Goal: Task Accomplishment & Management: Manage account settings

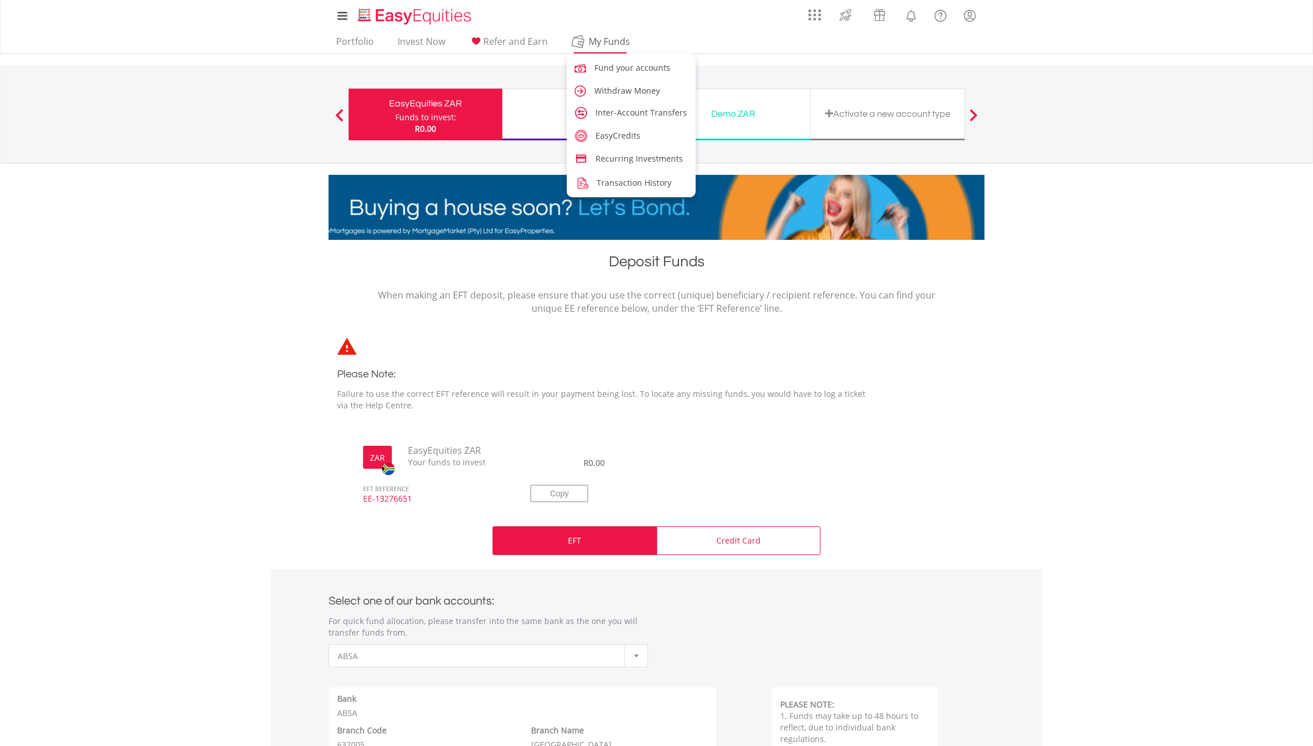
click at [606, 39] on span "My Funds" at bounding box center [608, 41] width 75 height 15
click at [621, 109] on span "Inter-Account Transfers" at bounding box center [642, 112] width 91 height 11
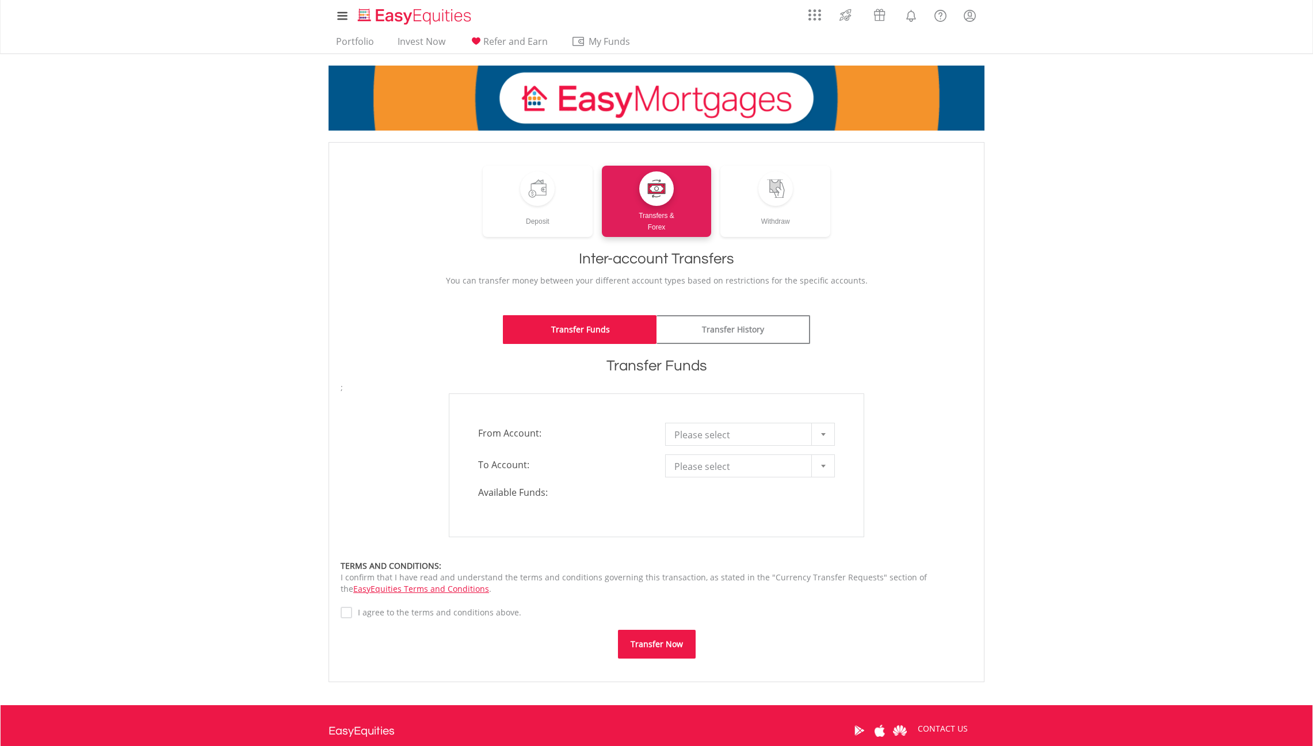
click at [724, 433] on span "Please select" at bounding box center [741, 434] width 134 height 23
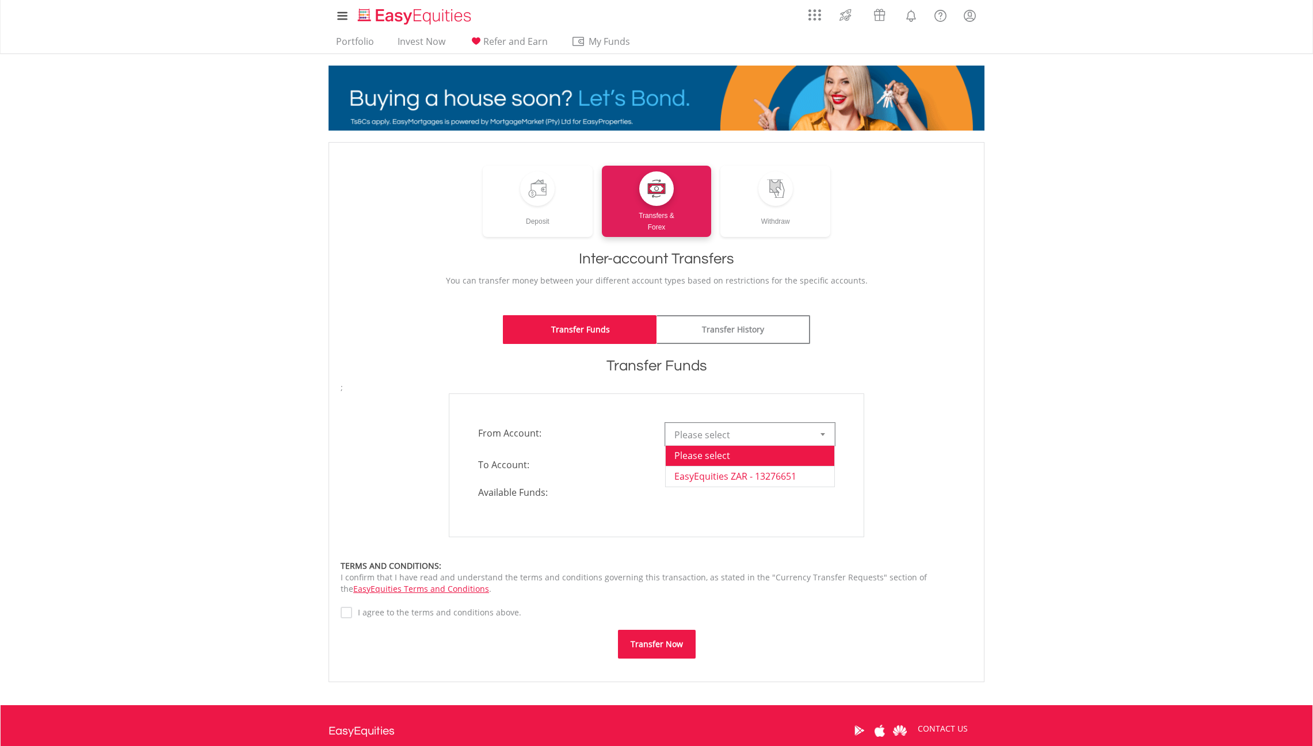
click at [734, 473] on li "EasyEquities ZAR - 13276651" at bounding box center [749, 476] width 169 height 21
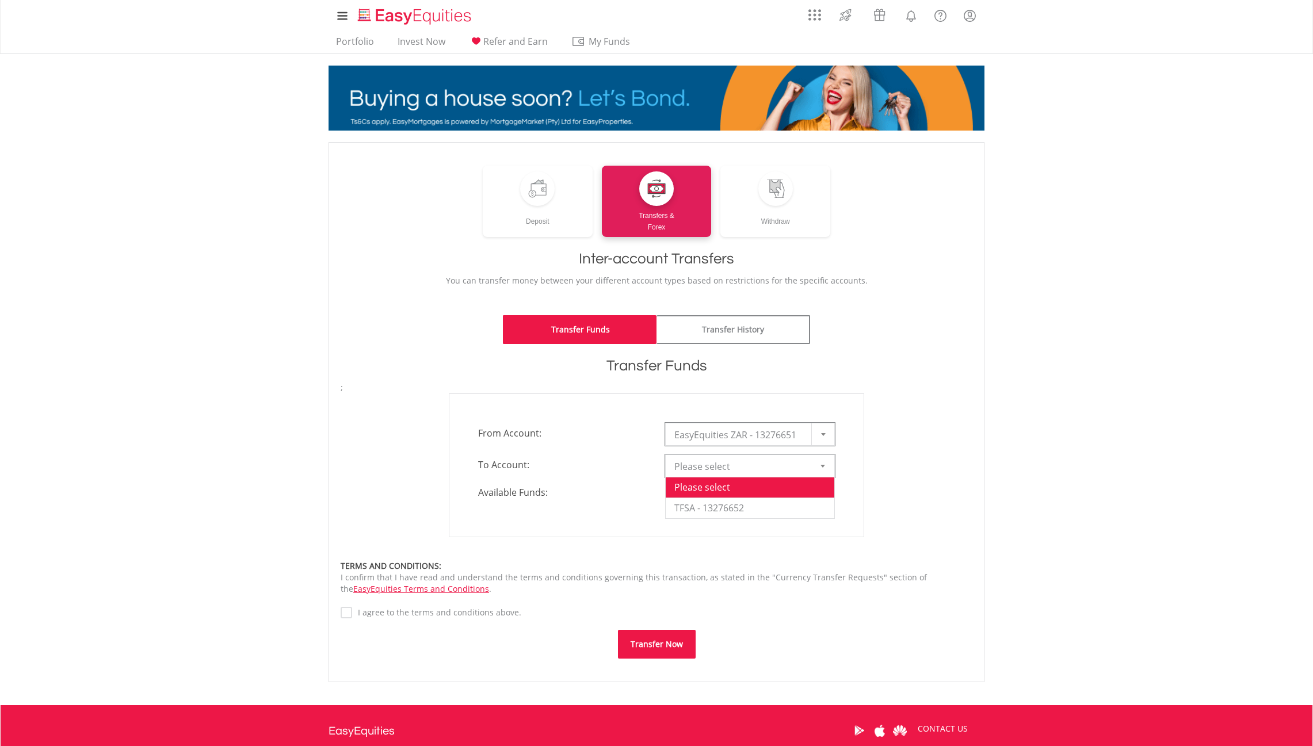
click at [732, 470] on span "Please select" at bounding box center [741, 466] width 134 height 23
click at [740, 511] on li "TFSA - 13276652" at bounding box center [749, 508] width 169 height 21
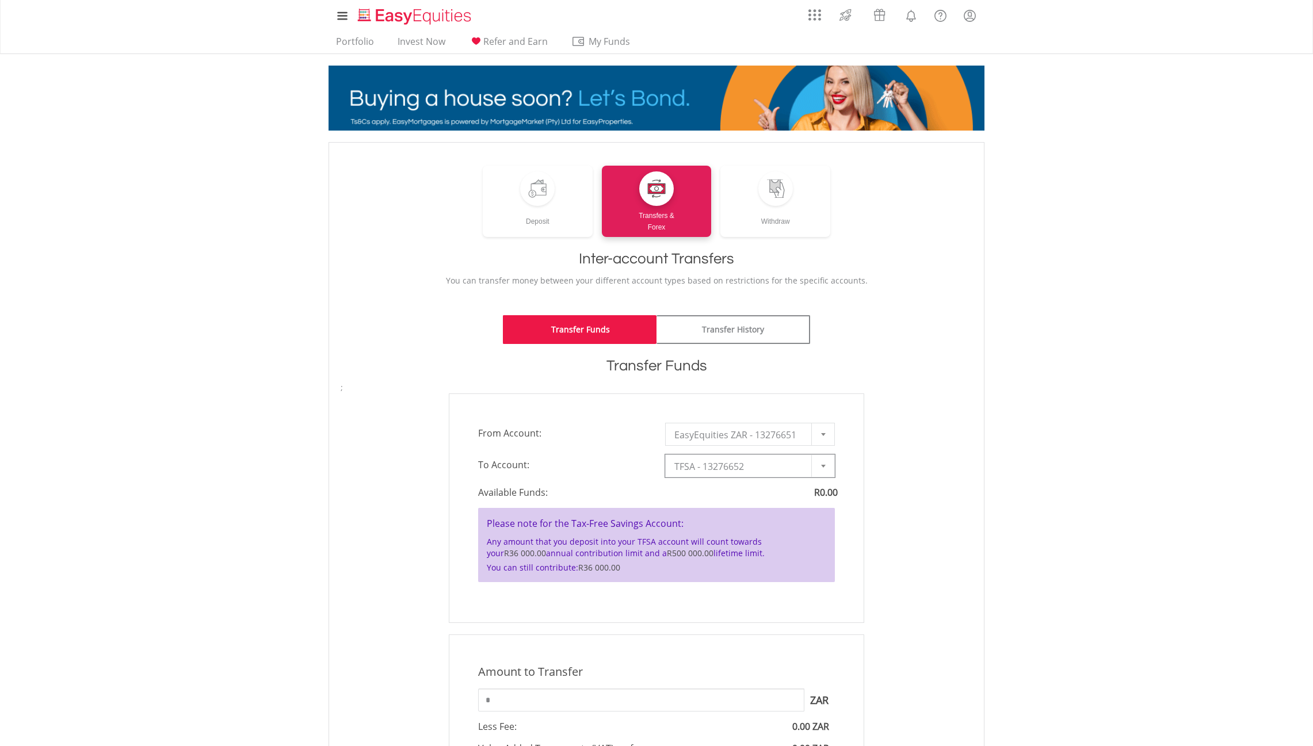
scroll to position [161, 0]
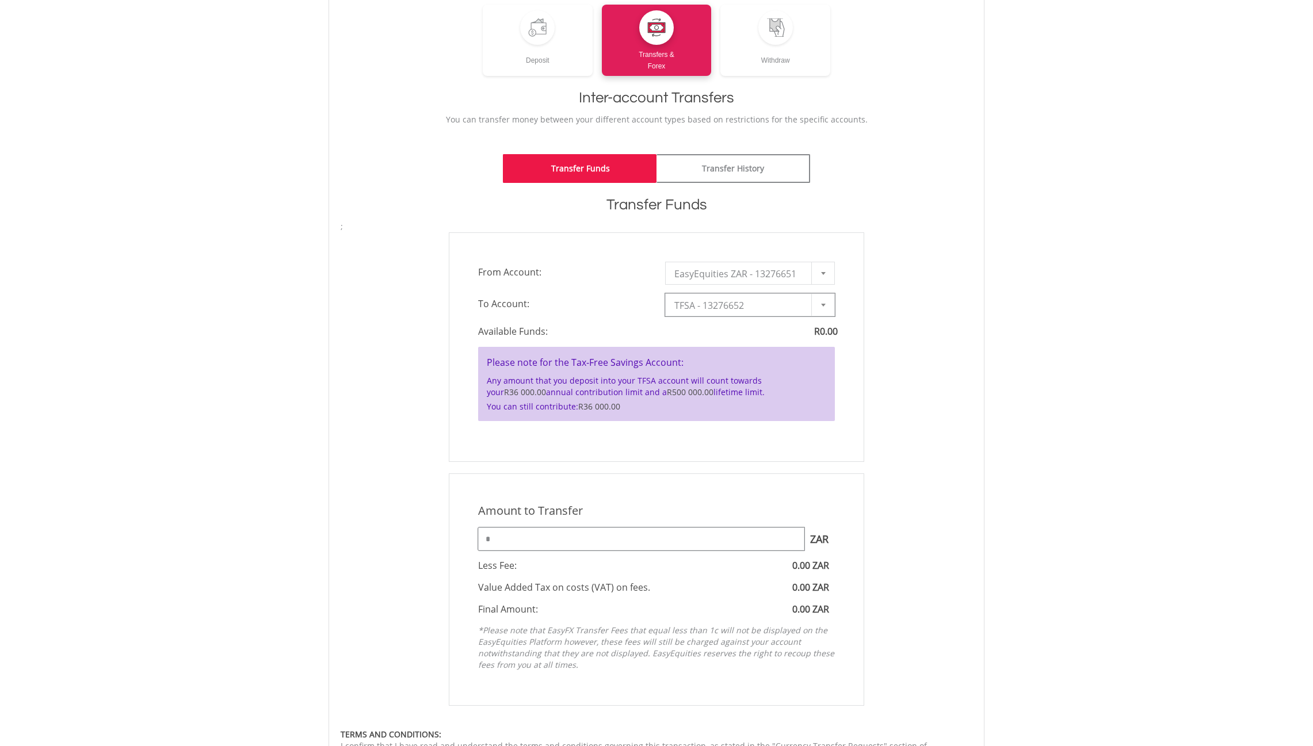
click at [649, 543] on input "*" at bounding box center [641, 538] width 326 height 23
type input "****"
click at [939, 527] on div "Amount to Transfer 1 ZAR = 1.0000 ZAR **** ZAR You can transfer funds into your…" at bounding box center [656, 589] width 649 height 232
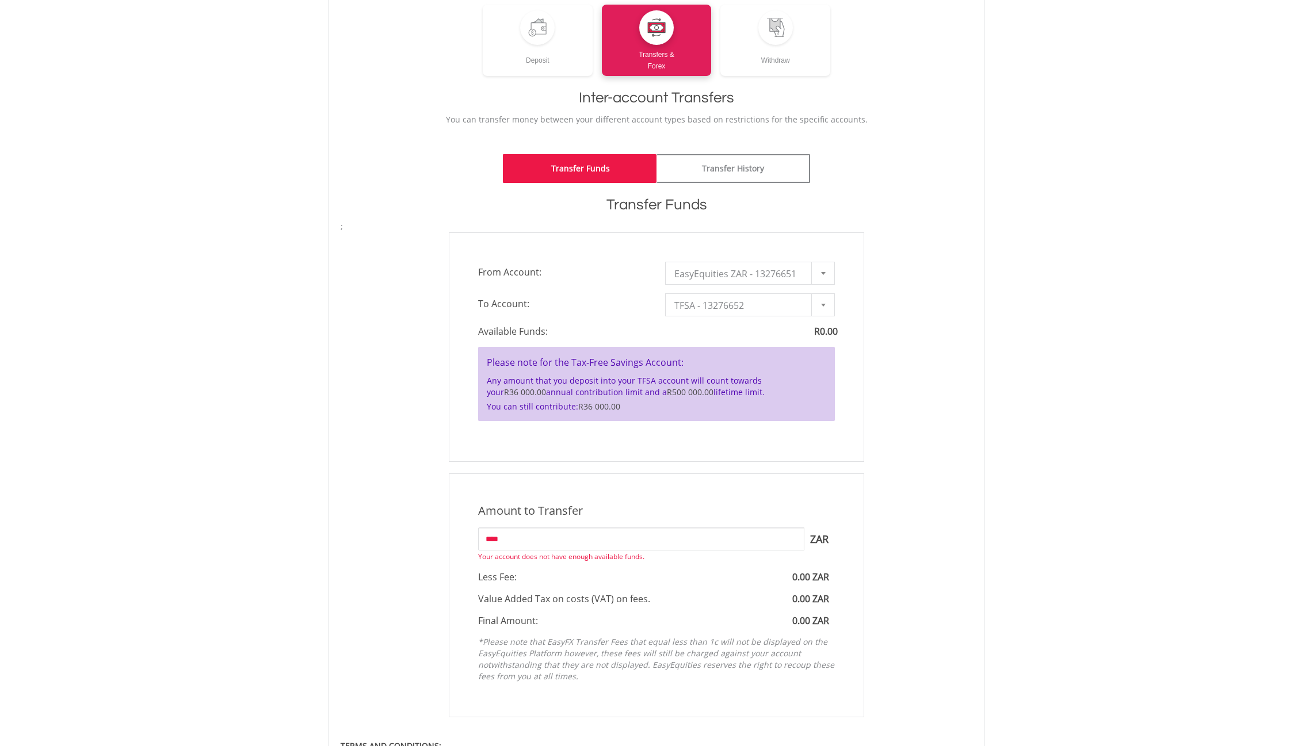
click at [826, 271] on div at bounding box center [822, 273] width 23 height 22
click at [949, 332] on div "**********" at bounding box center [656, 346] width 649 height 229
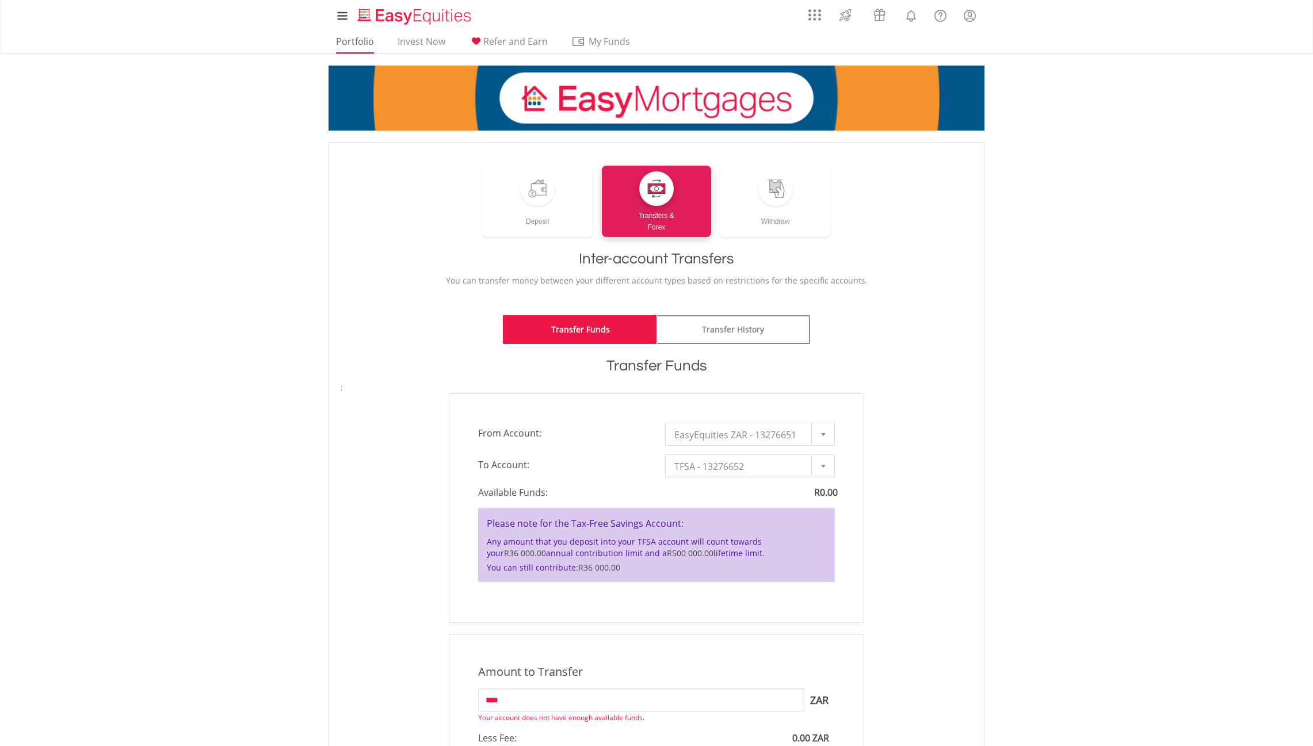
click at [366, 43] on link "Portfolio" at bounding box center [354, 45] width 47 height 18
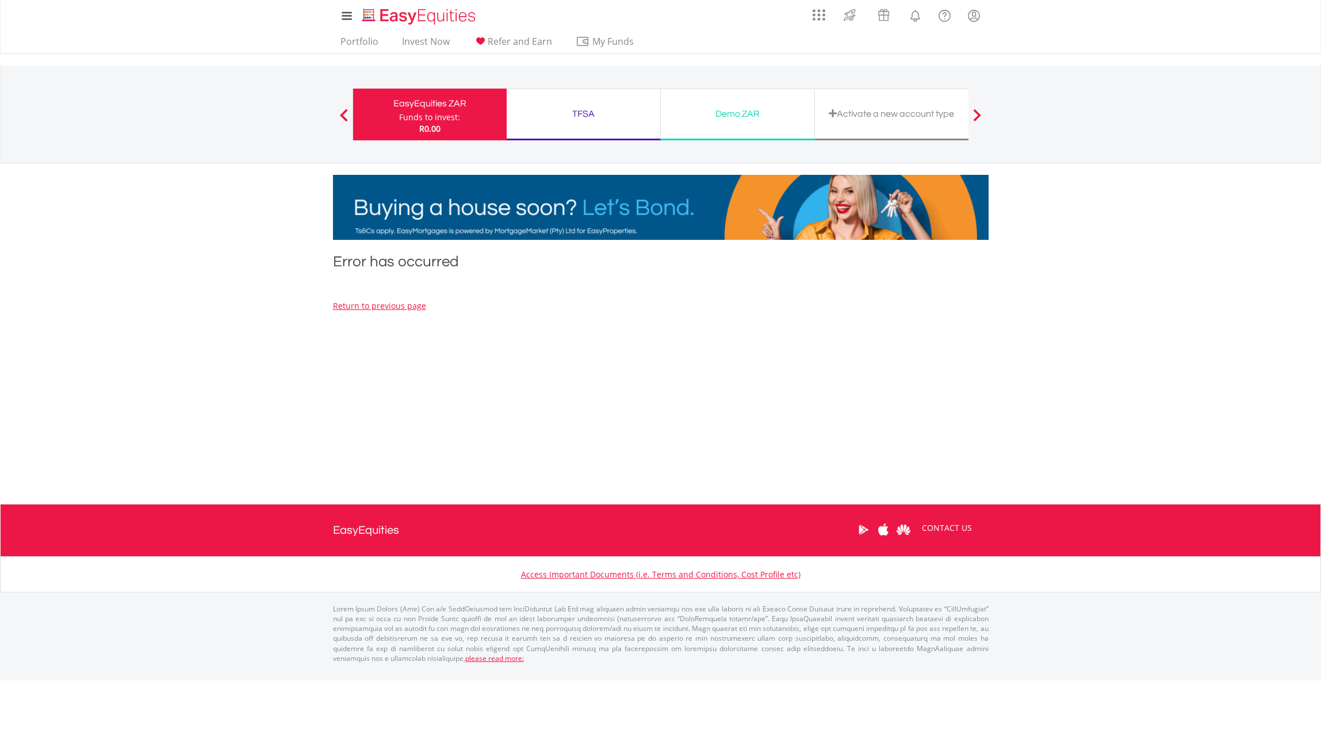
click at [585, 124] on div "TFSA Funds to invest: R0.00" at bounding box center [584, 115] width 154 height 52
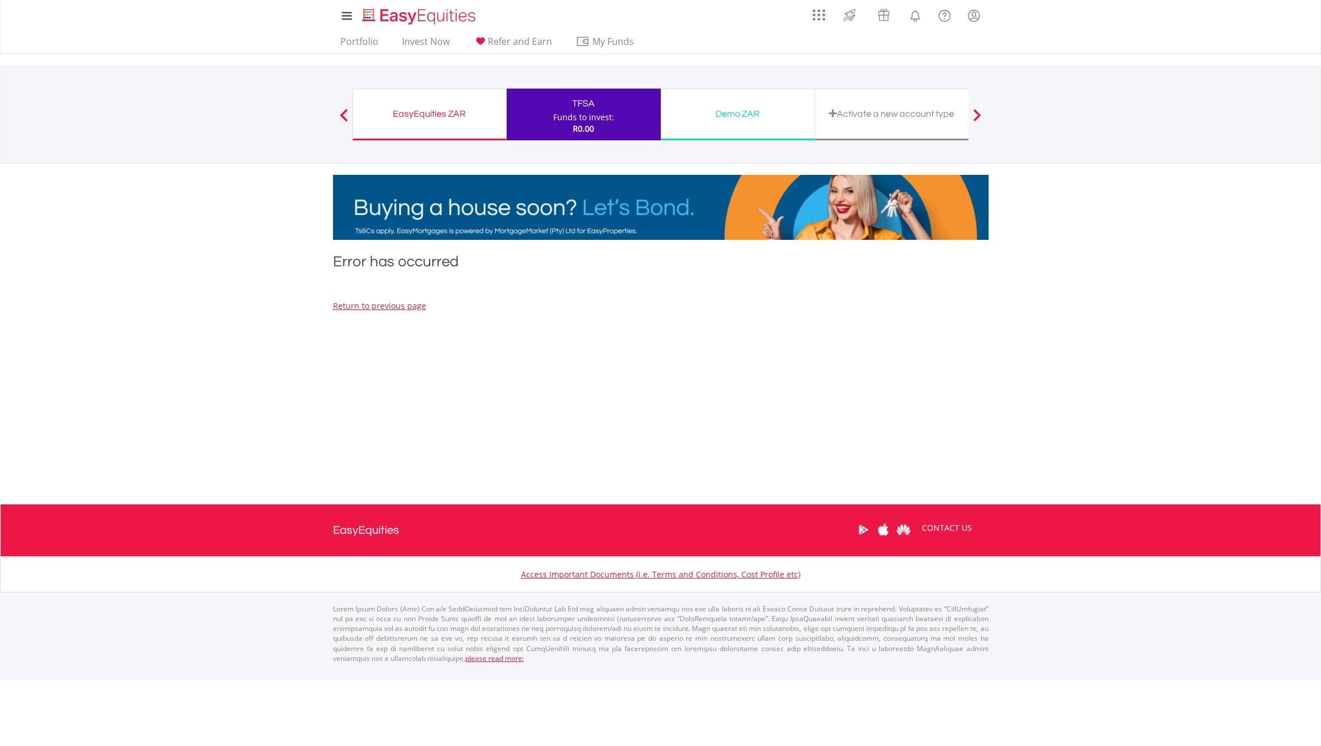
click at [407, 114] on div "EasyEquities ZAR" at bounding box center [429, 114] width 139 height 16
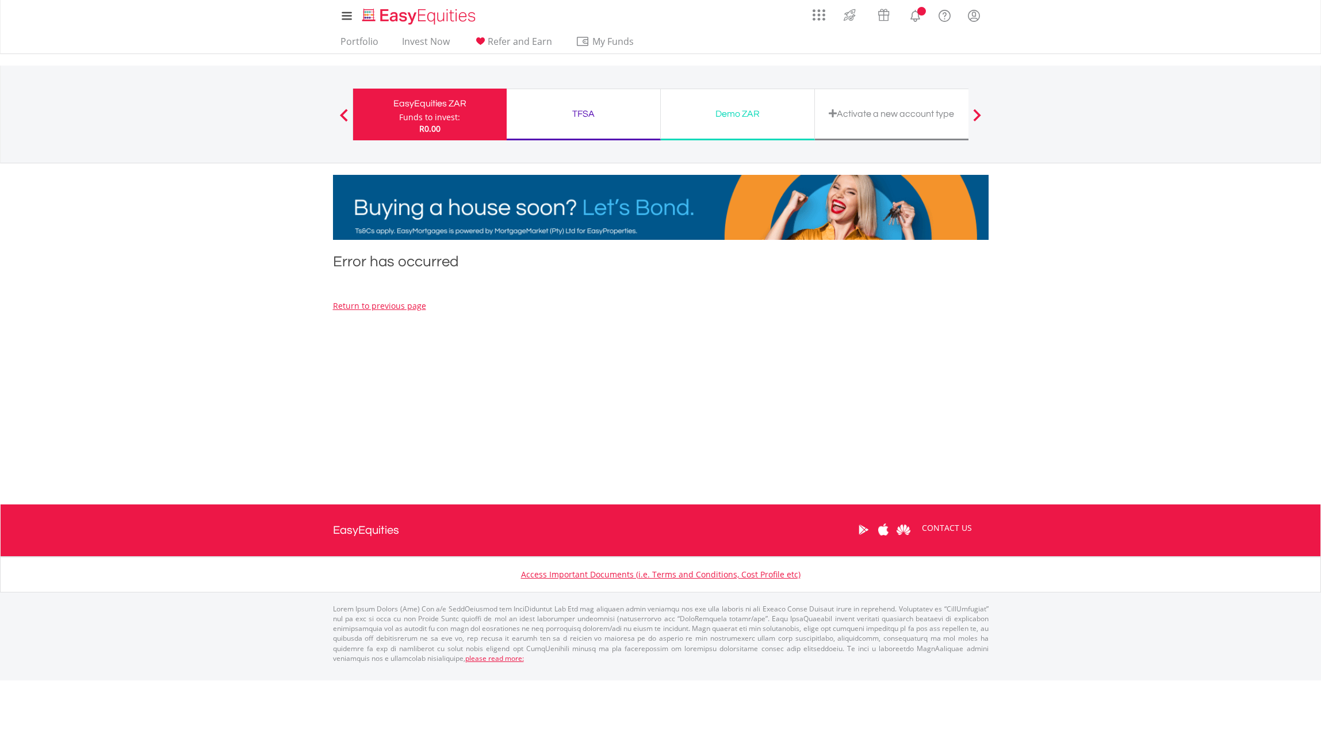
click at [374, 304] on link "Return to previous page" at bounding box center [379, 305] width 93 height 11
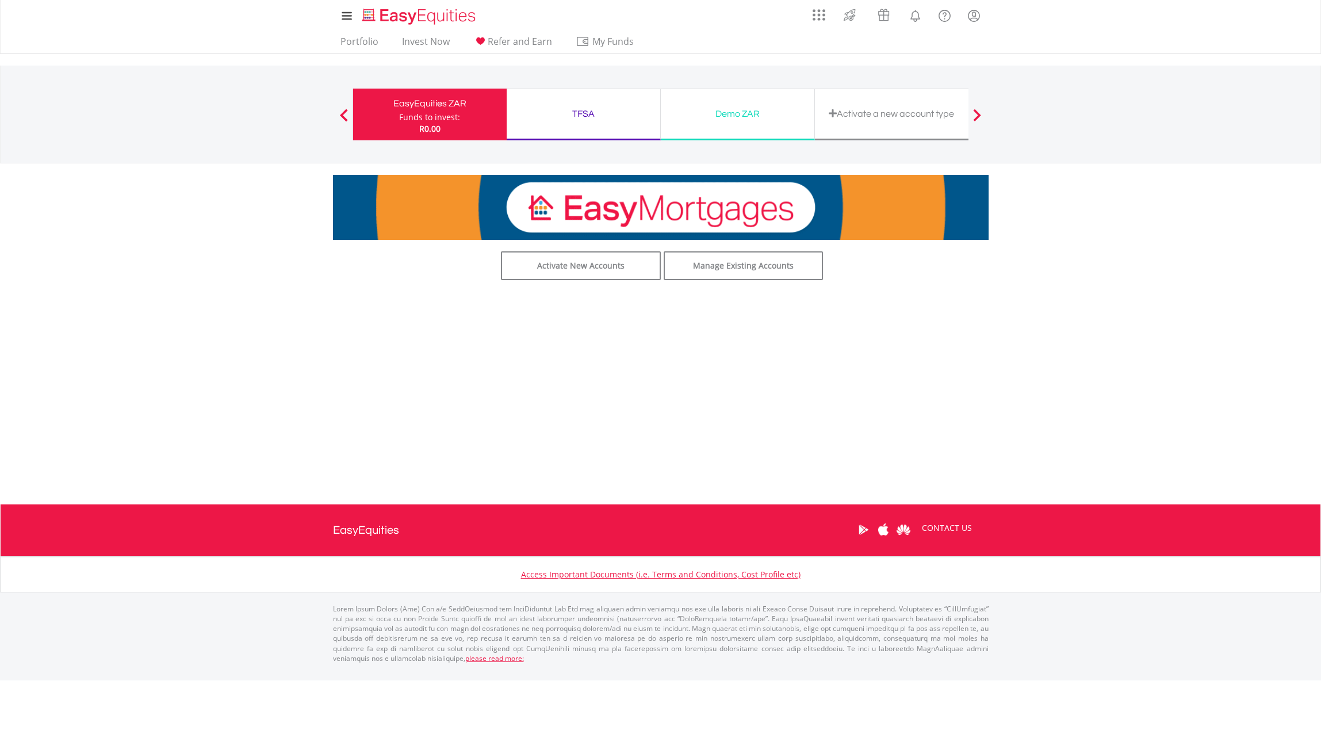
click at [343, 108] on div "EasyEquities ZAR Funds to invest: R0.00 TFSA Funds to invest: R0.00 Demo ZAR Fu…" at bounding box center [660, 114] width 673 height 97
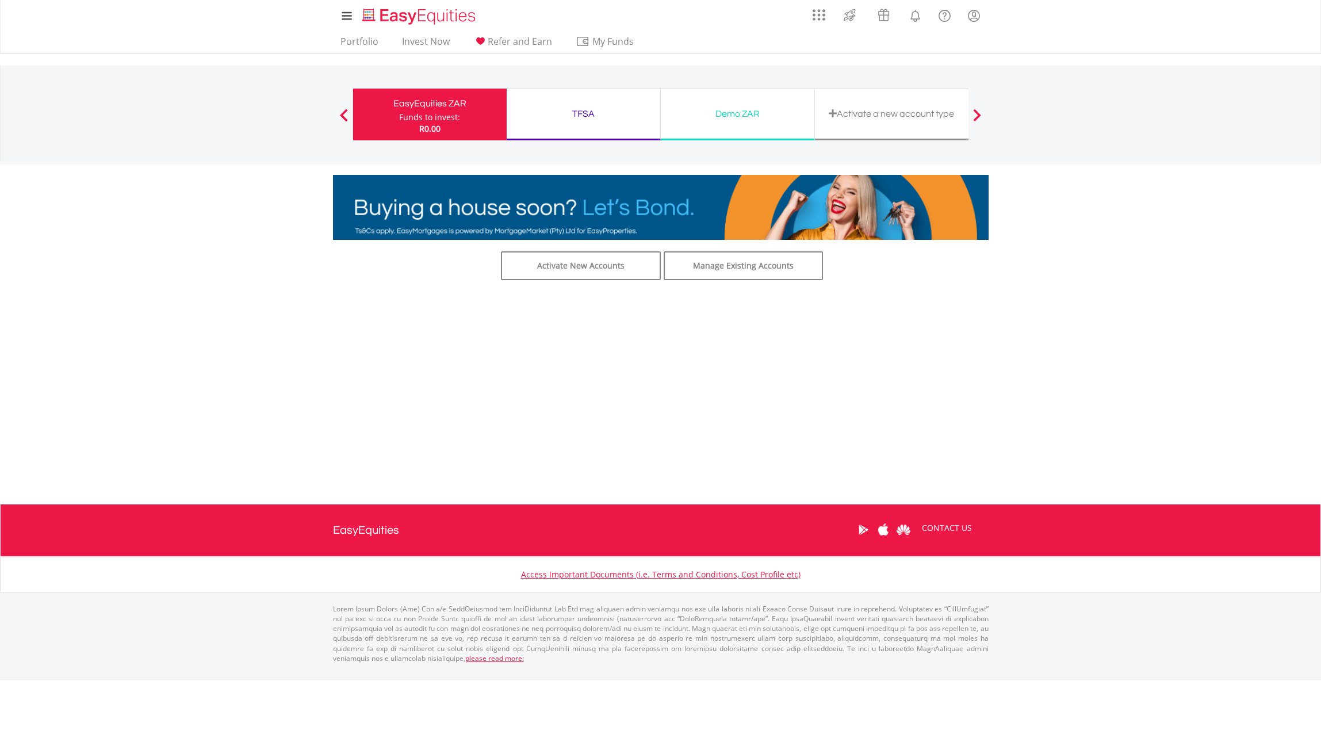
click at [344, 113] on span at bounding box center [344, 115] width 8 height 13
